Goal: Information Seeking & Learning: Learn about a topic

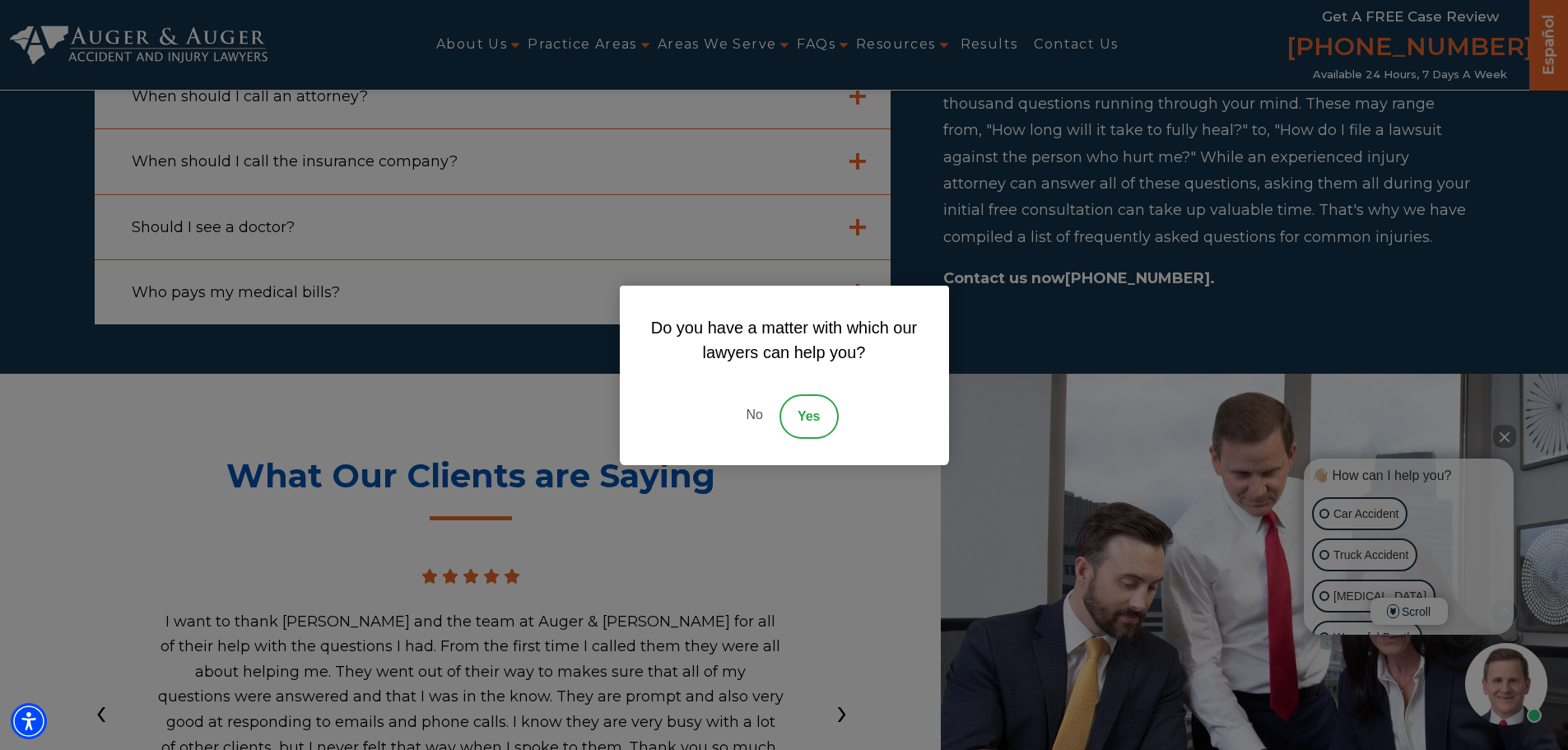
scroll to position [5125, 0]
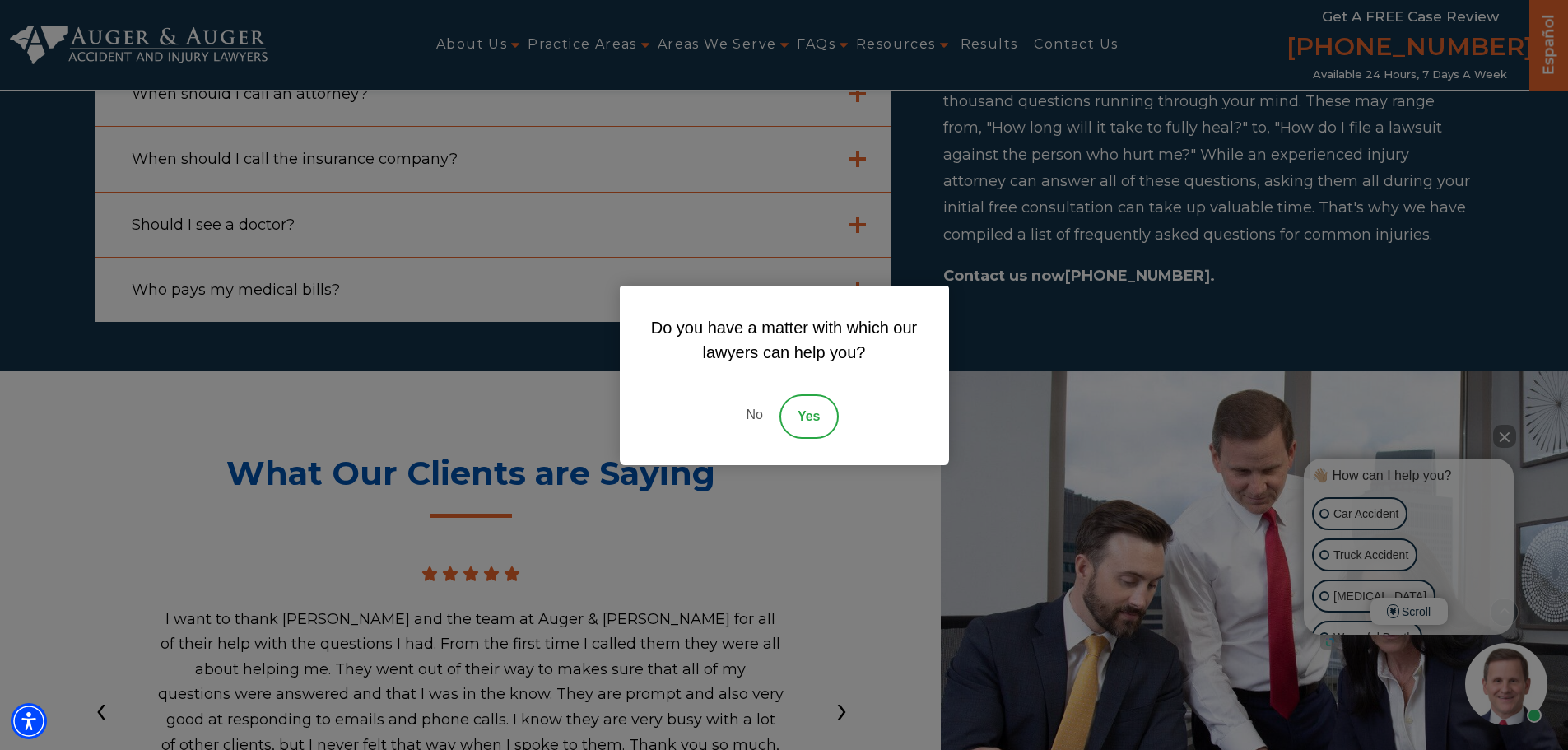
click at [750, 415] on link "No" at bounding box center [753, 416] width 49 height 45
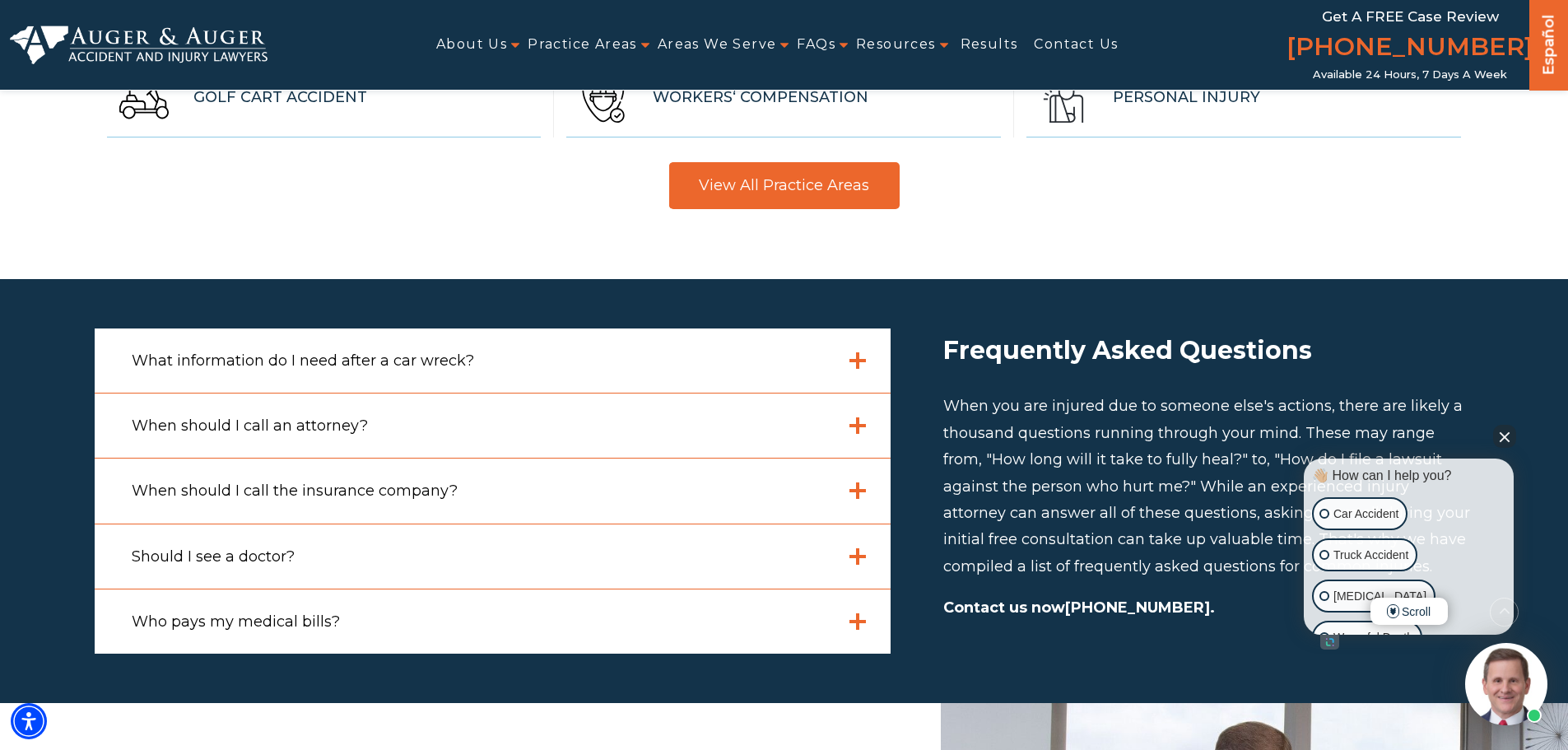
scroll to position [4796, 0]
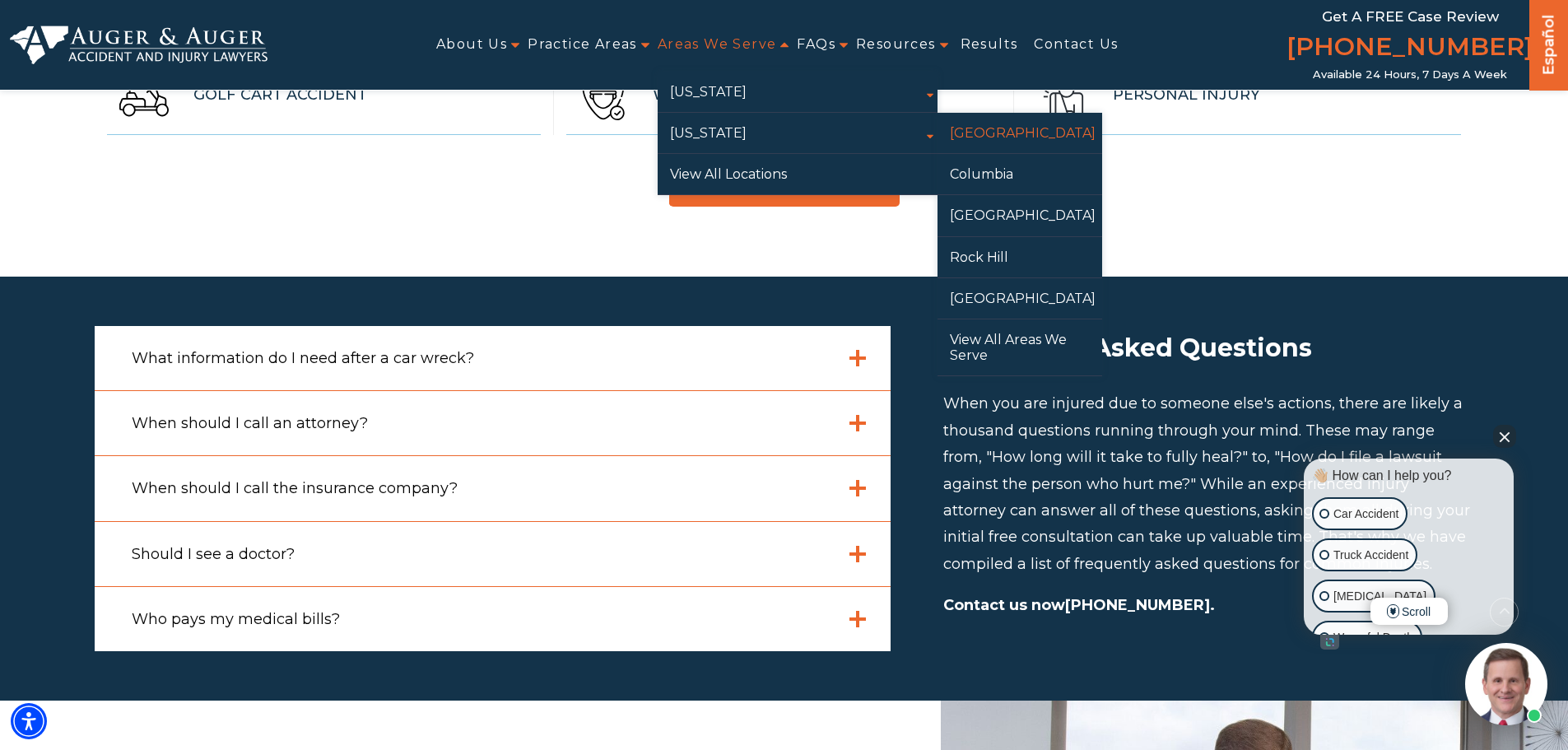
click at [972, 128] on link "[GEOGRAPHIC_DATA]" at bounding box center [1020, 132] width 165 height 40
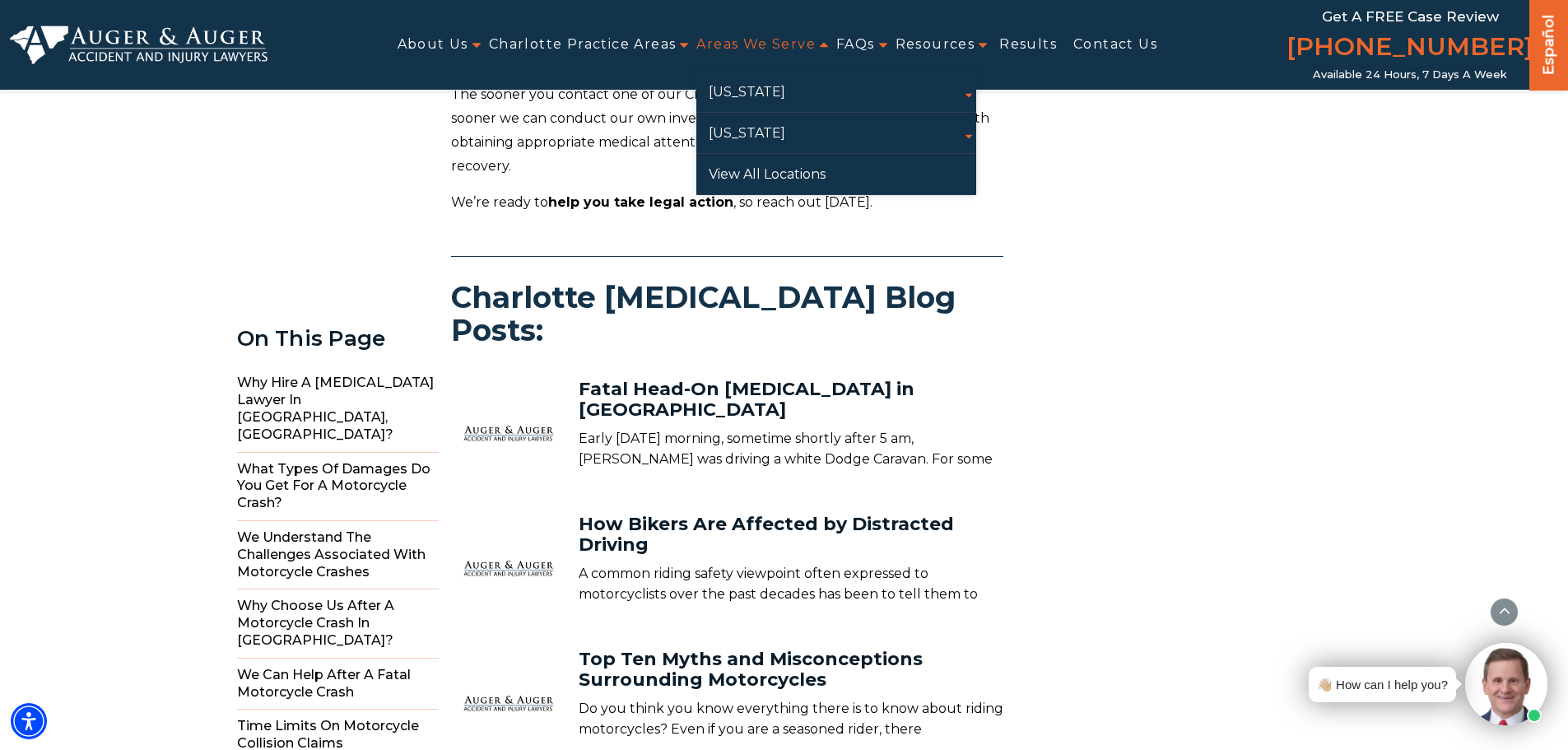
scroll to position [9499, 0]
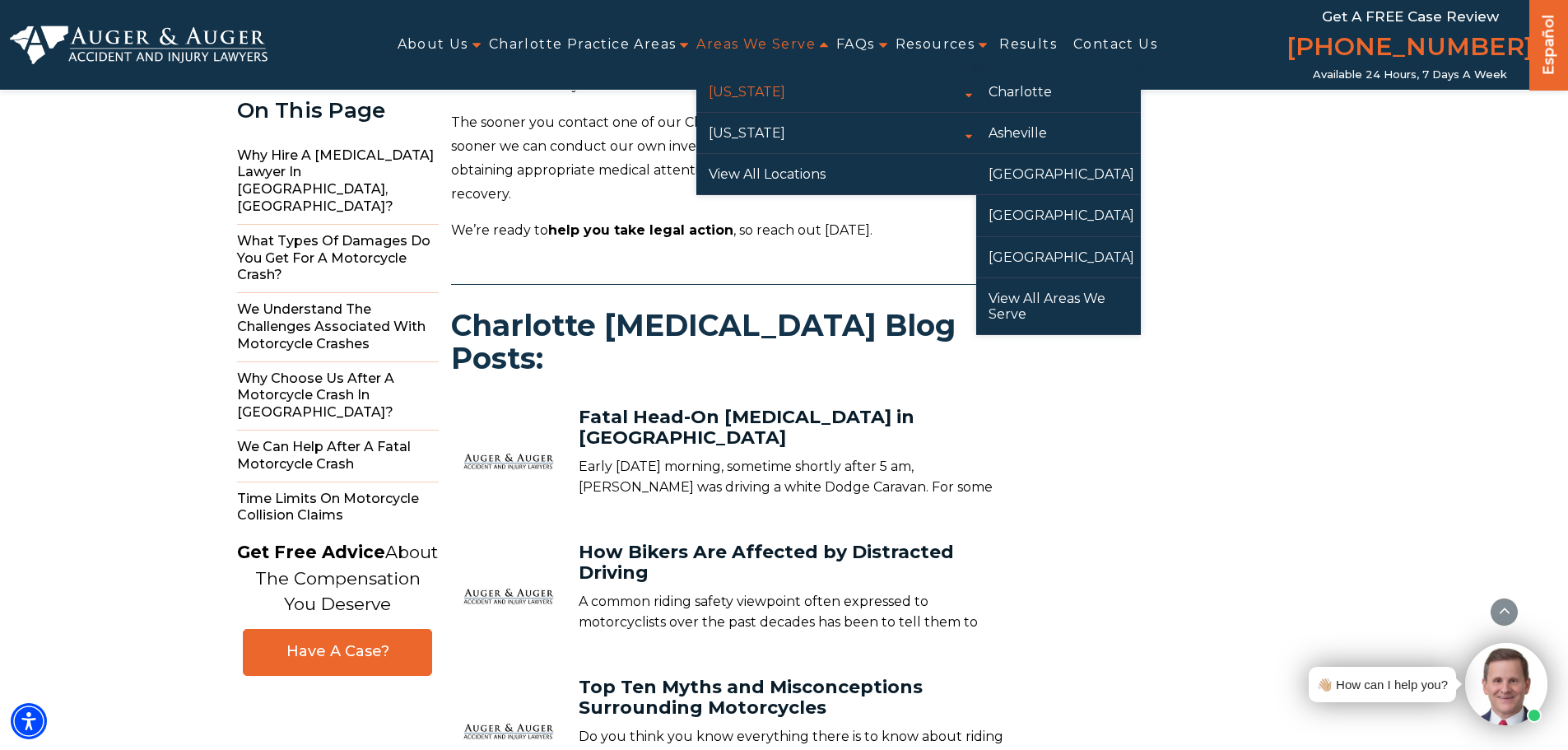
click at [736, 97] on link "[US_STATE]" at bounding box center [836, 91] width 280 height 40
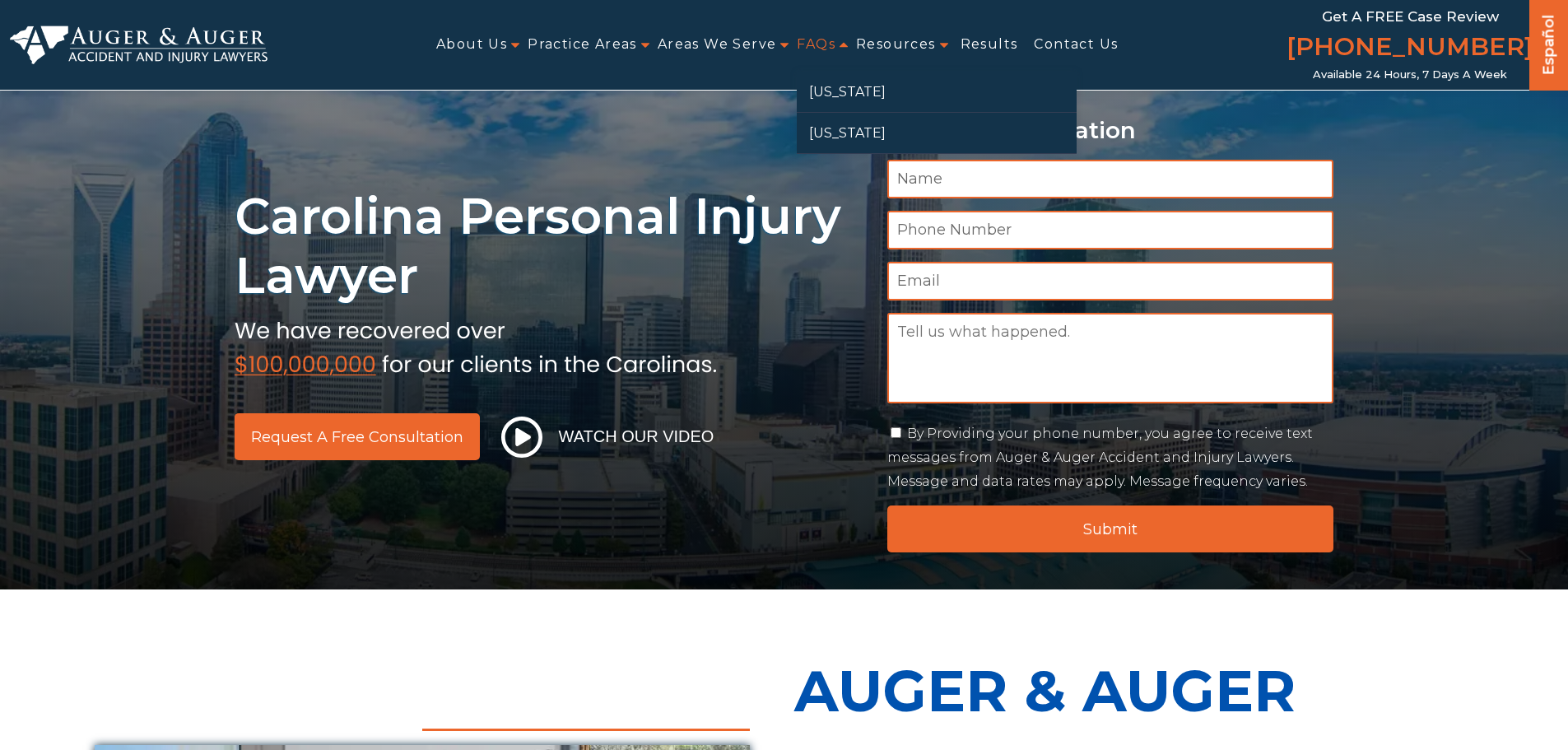
scroll to position [330, 0]
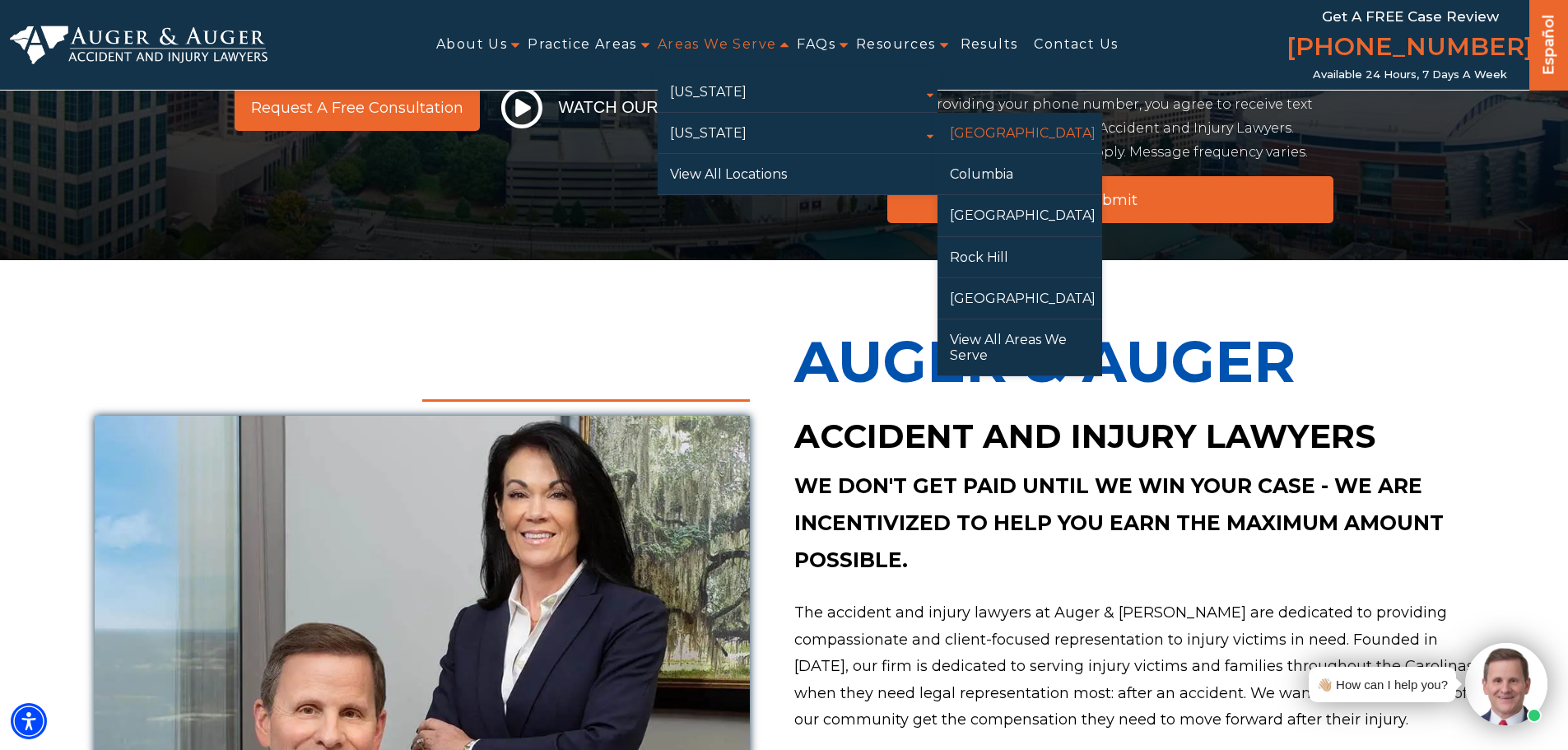
click at [979, 134] on link "[GEOGRAPHIC_DATA]" at bounding box center [1020, 132] width 165 height 40
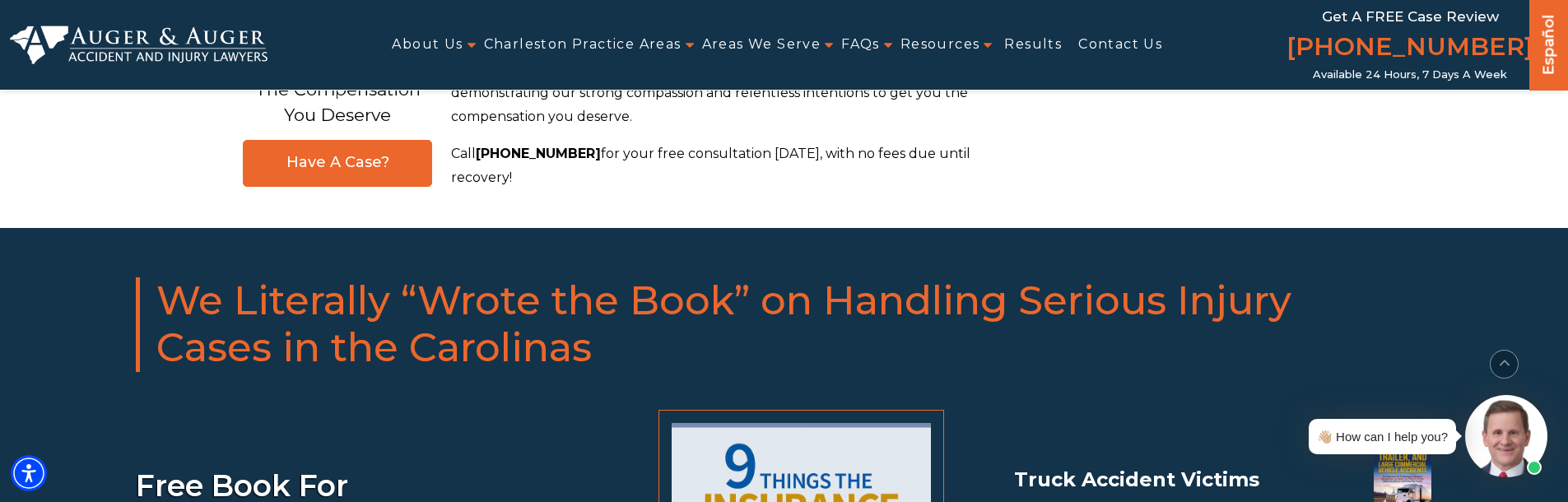
scroll to position [9386, 0]
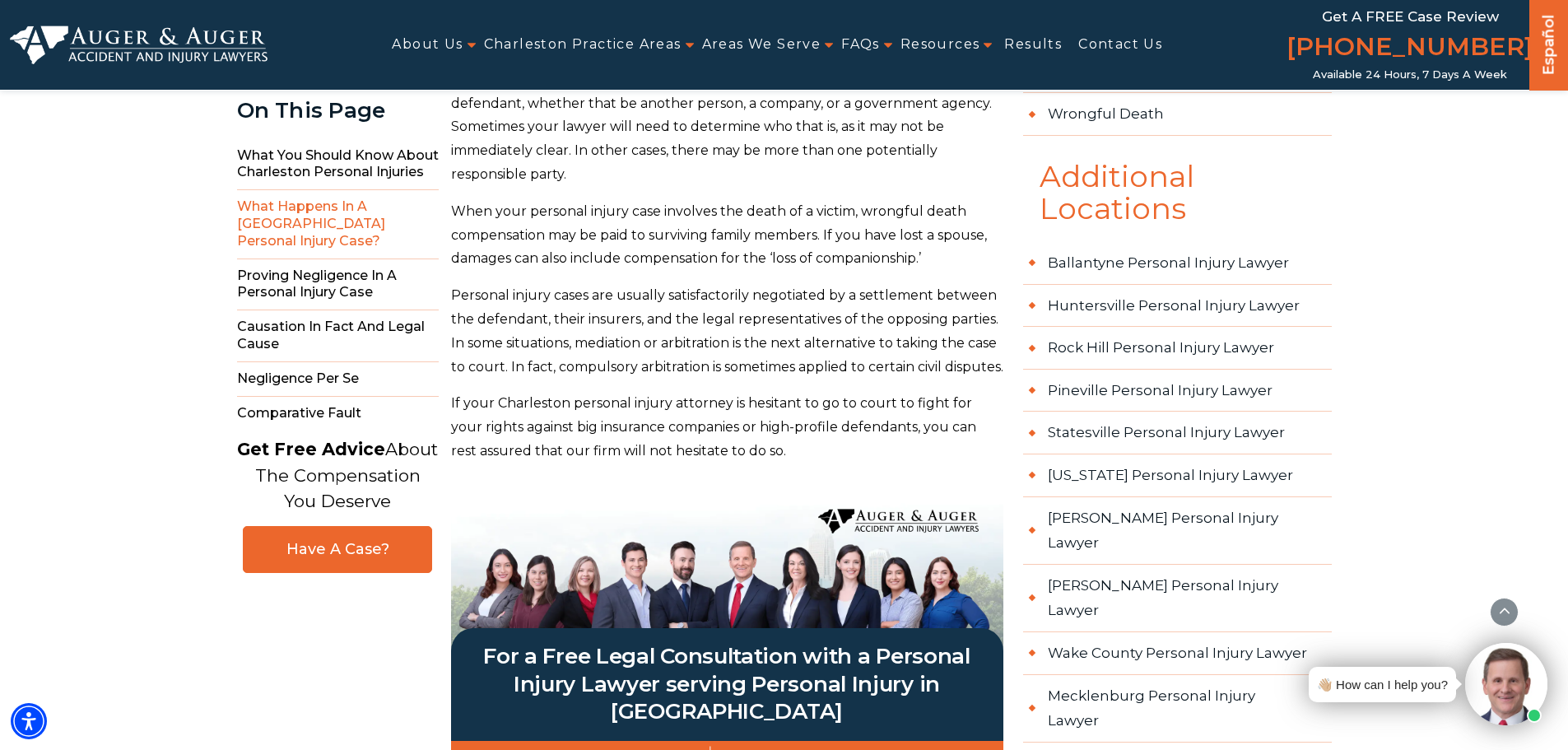
scroll to position [1519, 0]
